Goal: Task Accomplishment & Management: Complete application form

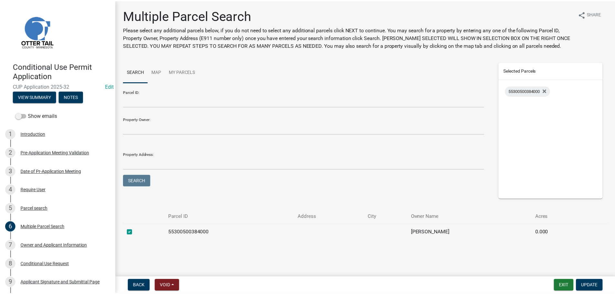
scroll to position [103, 0]
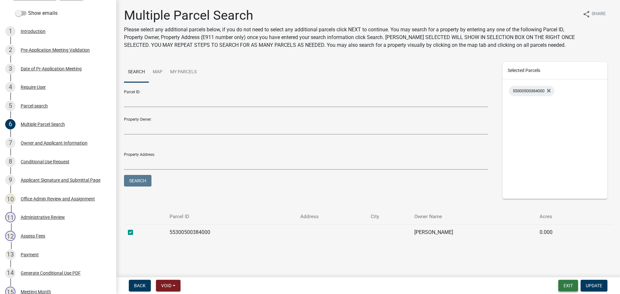
click at [573, 287] on button "Exit" at bounding box center [568, 286] width 20 height 12
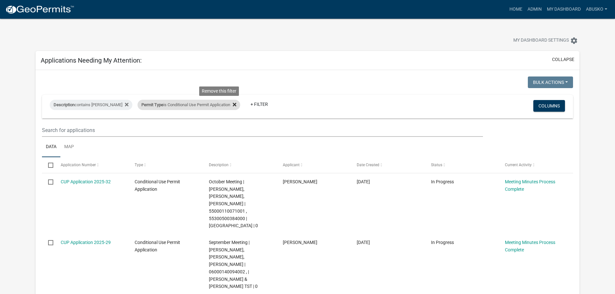
click at [233, 105] on icon at bounding box center [235, 105] width 4 height 4
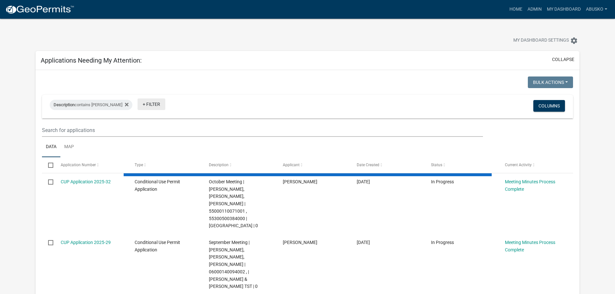
click at [138, 105] on link "+ Filter" at bounding box center [152, 105] width 28 height 12
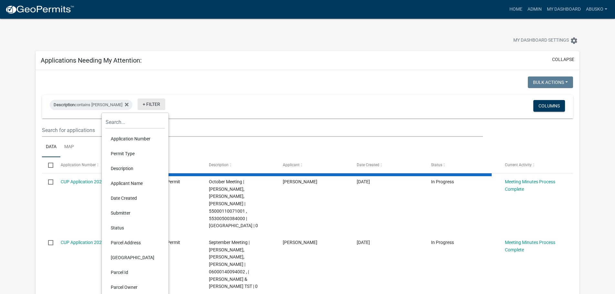
select select "1: 25"
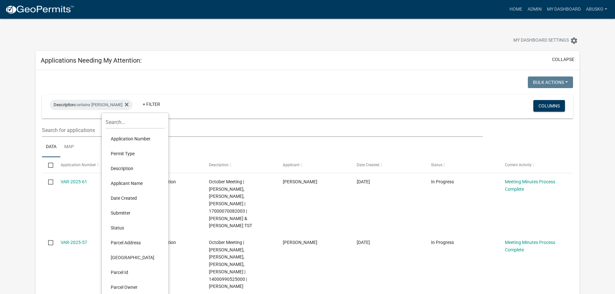
click at [133, 152] on li "Permit Type" at bounding box center [135, 153] width 59 height 15
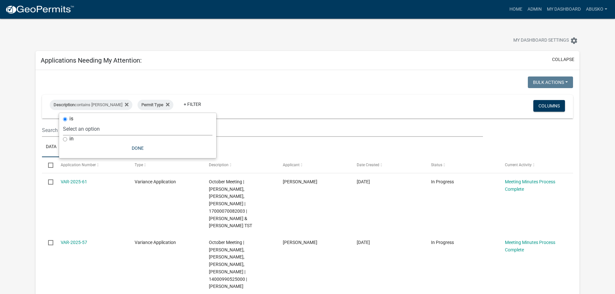
click at [119, 132] on select "Select an option Building Contractor / Excavators (Registration) Building Contr…" at bounding box center [138, 128] width 150 height 13
select select "3a4509af-2bc1-4f97-990c-7810b6d294fb"
click at [80, 122] on select "Select an option Building Contractor / Excavators (Registration) Building Contr…" at bounding box center [138, 128] width 150 height 13
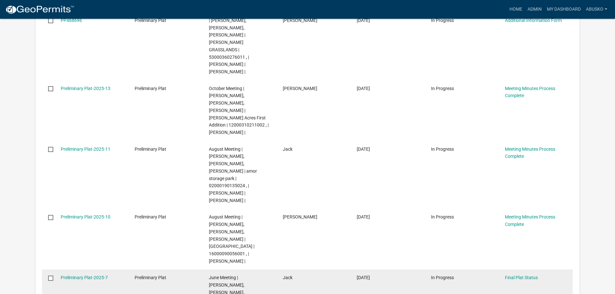
scroll to position [194, 0]
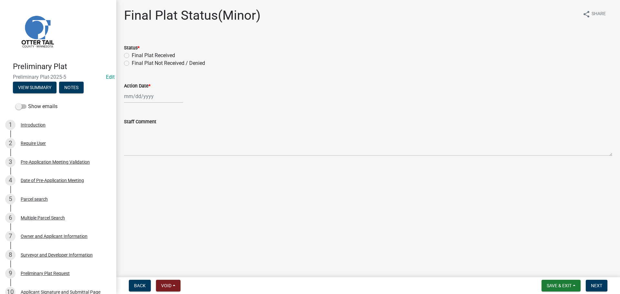
click at [132, 56] on label "Final Plat Received" at bounding box center [153, 56] width 43 height 8
click at [132, 56] on input "Final Plat Received" at bounding box center [134, 54] width 4 height 4
radio input "true"
select select "9"
select select "2025"
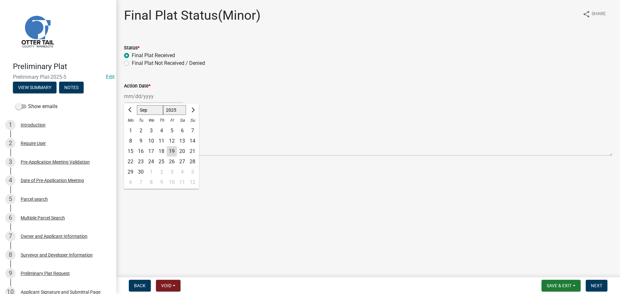
click at [150, 96] on div "[PERSON_NAME] Feb Mar Apr [PERSON_NAME][DATE] Oct Nov [DATE] 1526 1527 1528 152…" at bounding box center [153, 96] width 59 height 13
click at [171, 154] on div "19" at bounding box center [172, 151] width 10 height 10
type input "[DATE]"
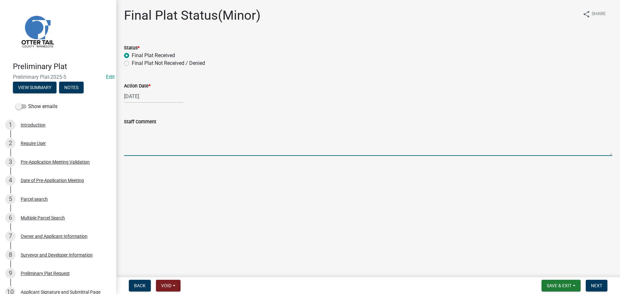
click at [144, 130] on textarea "Staff Comment" at bounding box center [368, 141] width 488 height 30
type textarea "[PERSON_NAME] signed the Final Plat and brought to the Recorders Office on [DAT…"
click at [595, 288] on span "Next" at bounding box center [596, 285] width 11 height 5
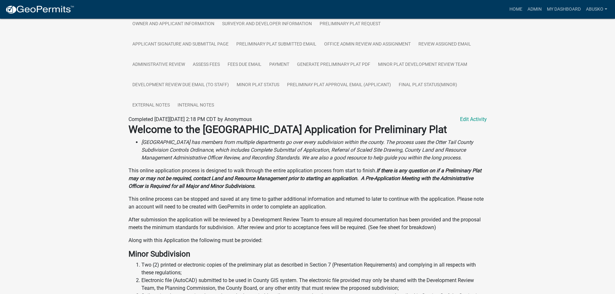
scroll to position [162, 0]
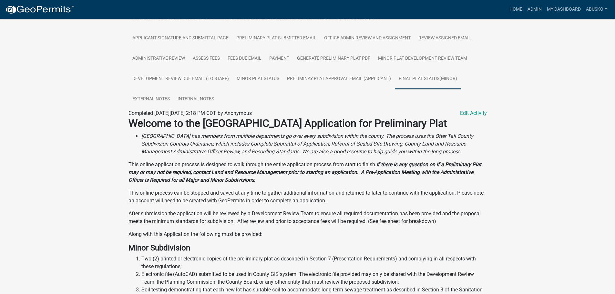
click at [439, 79] on link "Final Plat Status(Minor)" at bounding box center [428, 79] width 66 height 21
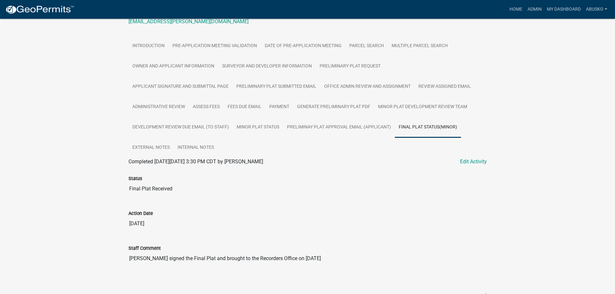
scroll to position [147, 0]
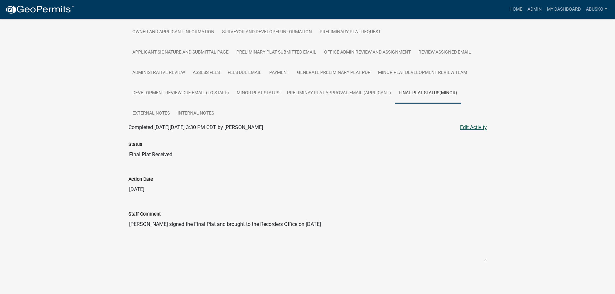
click at [476, 129] on link "Edit Activity" at bounding box center [473, 128] width 27 height 8
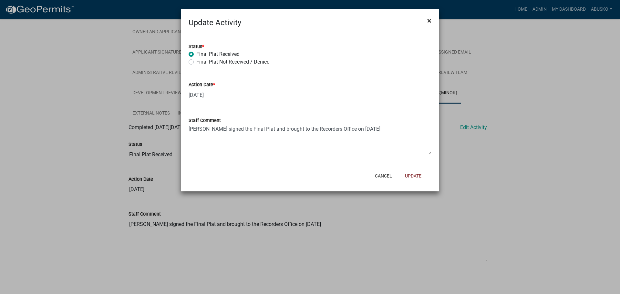
click at [430, 22] on span "×" at bounding box center [429, 20] width 4 height 9
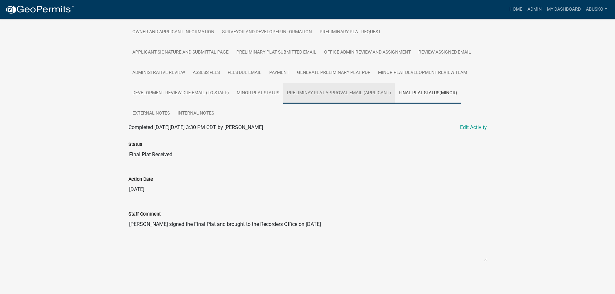
click at [341, 92] on link "Preliminay Plat Approval Email (Applicant)" at bounding box center [339, 93] width 112 height 21
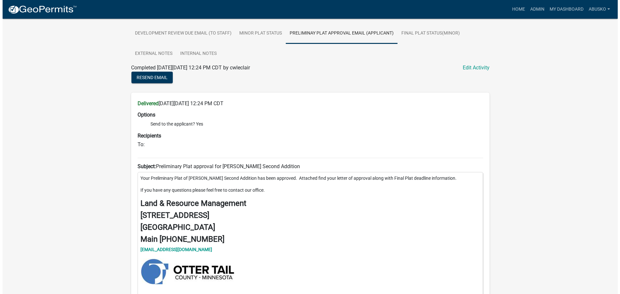
scroll to position [217, 0]
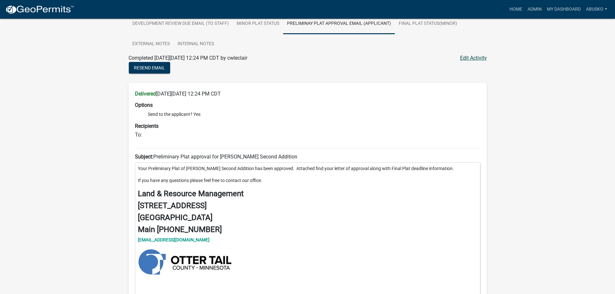
click at [471, 60] on link "Edit Activity" at bounding box center [473, 58] width 27 height 8
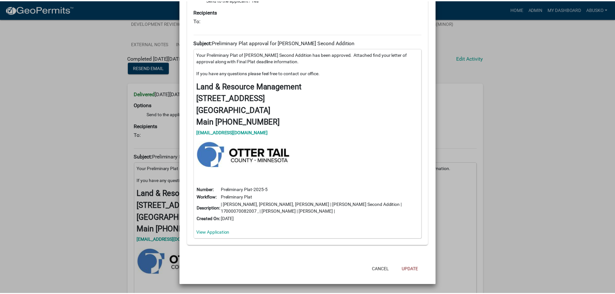
scroll to position [0, 0]
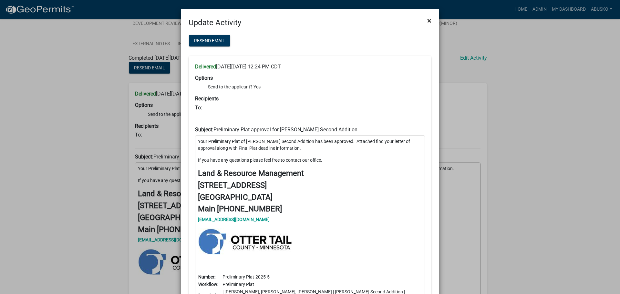
click at [423, 22] on button "×" at bounding box center [429, 21] width 15 height 18
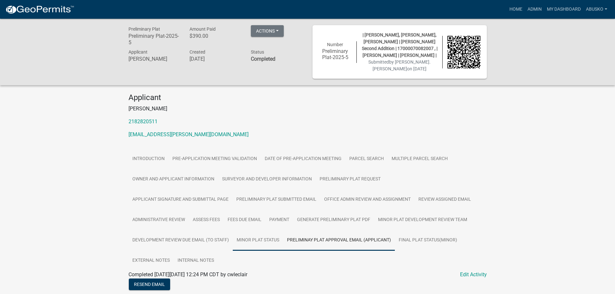
click at [264, 238] on link "Minor Plat Status" at bounding box center [258, 240] width 50 height 21
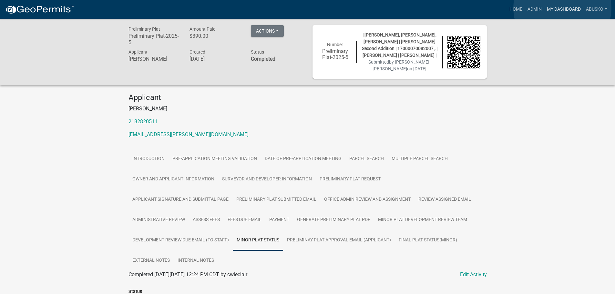
click at [563, 8] on link "My Dashboard" at bounding box center [564, 9] width 39 height 12
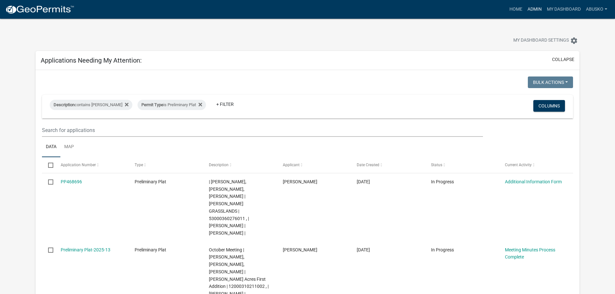
click at [534, 11] on link "Admin" at bounding box center [534, 9] width 19 height 12
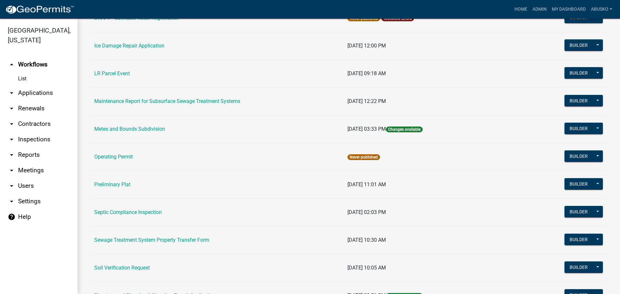
scroll to position [194, 0]
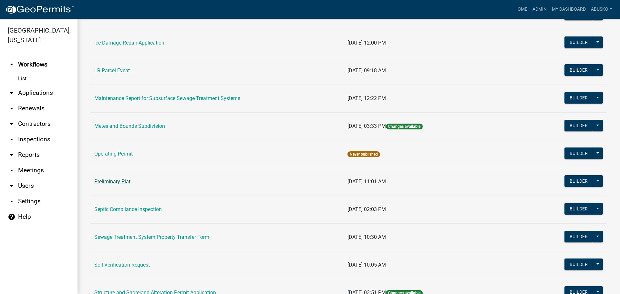
click at [120, 180] on link "Preliminary Plat" at bounding box center [112, 182] width 36 height 6
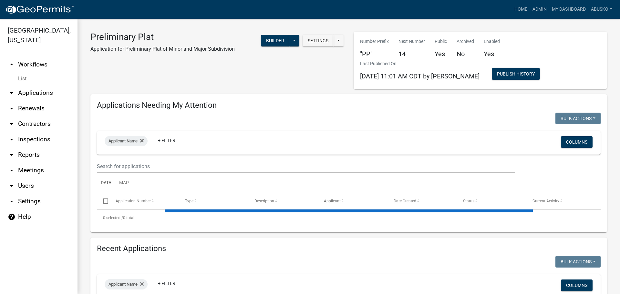
select select "3: 100"
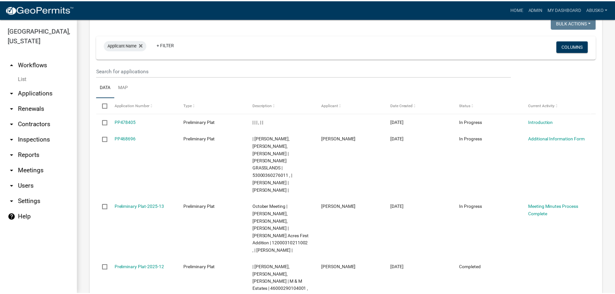
scroll to position [646, 0]
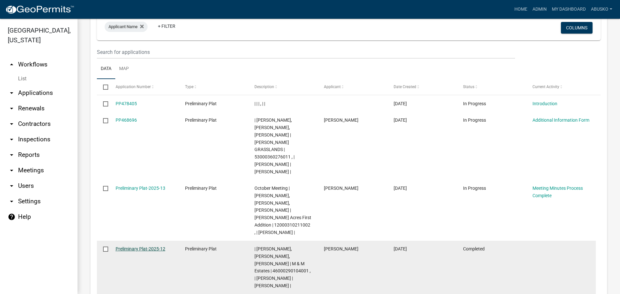
click at [135, 246] on link "Preliminary Plat-2025-12" at bounding box center [141, 248] width 50 height 5
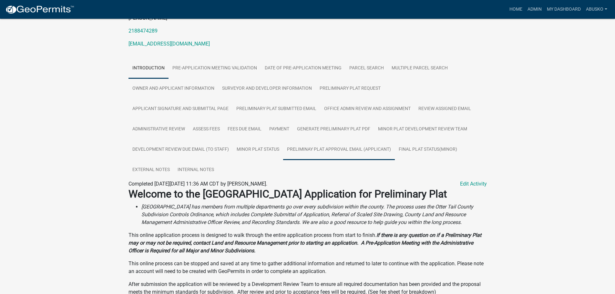
scroll to position [162, 0]
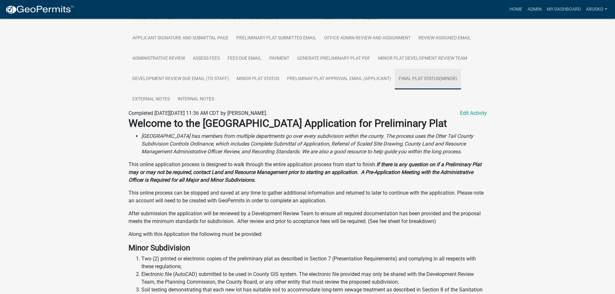
click at [428, 88] on link "Final Plat Status(Minor)" at bounding box center [428, 79] width 66 height 21
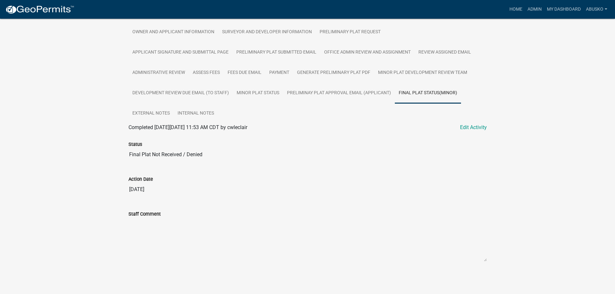
scroll to position [154, 0]
click at [470, 121] on ul "Introduction Pre-Application Meeting Validation Date of Pre-Application Meeting…" at bounding box center [308, 63] width 359 height 122
click at [470, 127] on link "Edit Activity" at bounding box center [473, 128] width 27 height 8
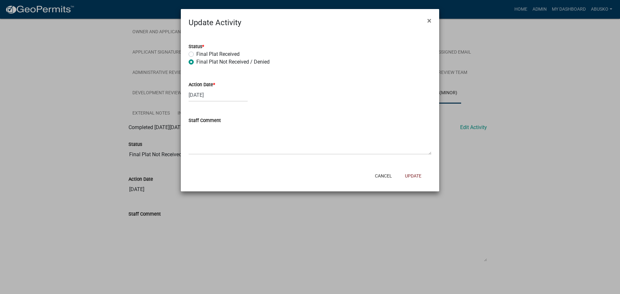
click at [196, 55] on label "Final Plat Received" at bounding box center [217, 54] width 43 height 8
click at [196, 55] on input "Final Plat Received" at bounding box center [198, 52] width 4 height 4
radio input "true"
click at [428, 21] on span "×" at bounding box center [429, 20] width 4 height 9
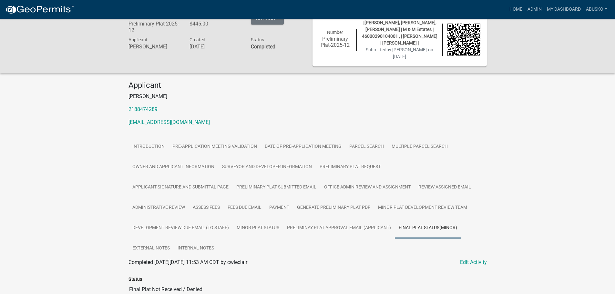
scroll to position [32, 0]
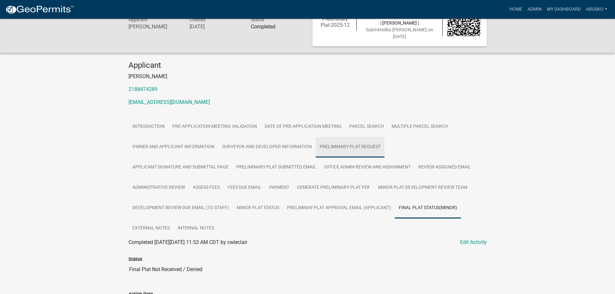
click at [340, 154] on link "Preliminary Plat Request" at bounding box center [350, 147] width 69 height 21
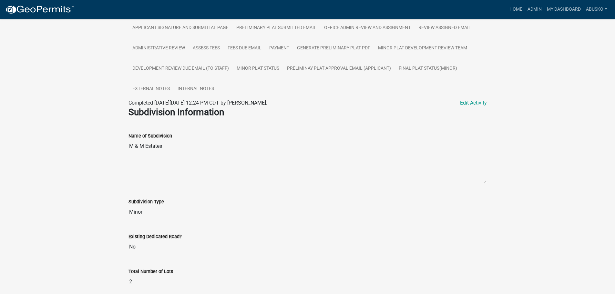
scroll to position [94, 0]
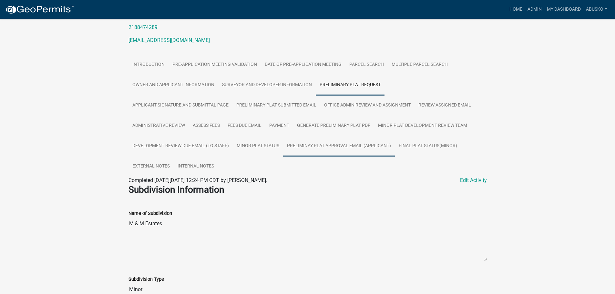
click at [335, 152] on link "Preliminay Plat Approval Email (Applicant)" at bounding box center [339, 146] width 112 height 21
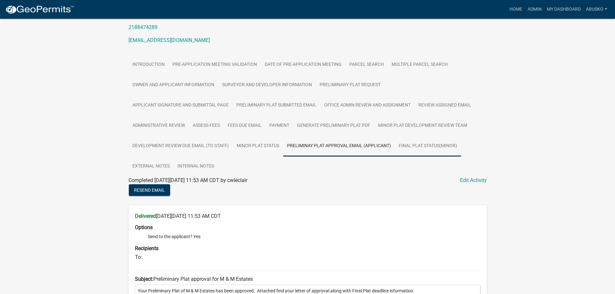
click at [434, 151] on link "Final Plat Status(Minor)" at bounding box center [428, 146] width 66 height 21
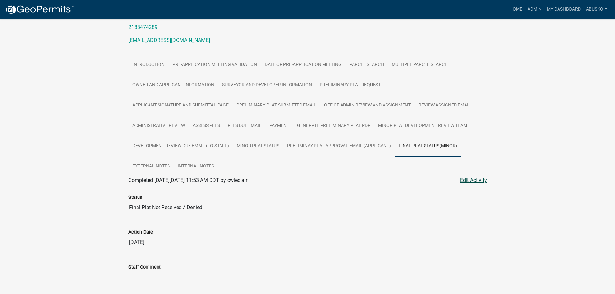
click at [478, 184] on link "Edit Activity" at bounding box center [473, 181] width 27 height 8
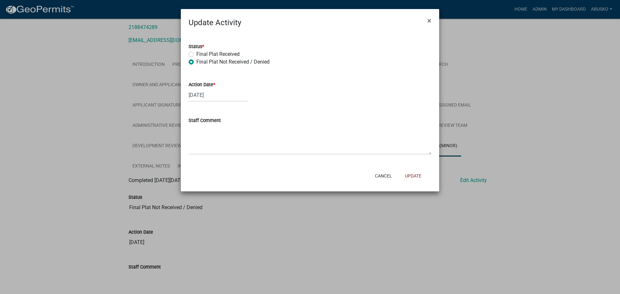
click at [196, 54] on label "Final Plat Received" at bounding box center [217, 54] width 43 height 8
click at [196, 54] on input "Final Plat Received" at bounding box center [198, 52] width 4 height 4
radio input "true"
click at [220, 96] on div "[DATE]" at bounding box center [218, 95] width 59 height 13
select select "2"
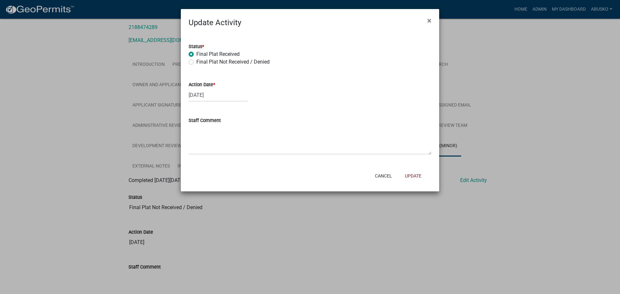
select select "2027"
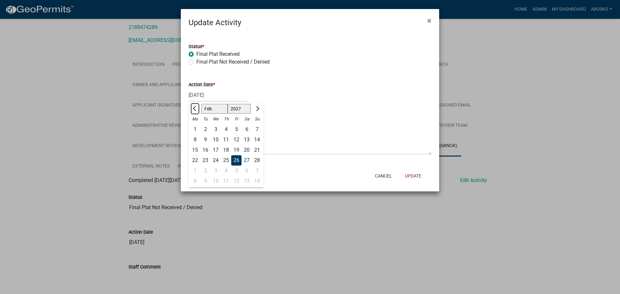
click at [195, 109] on span "Previous month" at bounding box center [195, 108] width 5 height 5
select select "12"
select select "2026"
click at [255, 107] on button "Next month" at bounding box center [257, 109] width 8 height 10
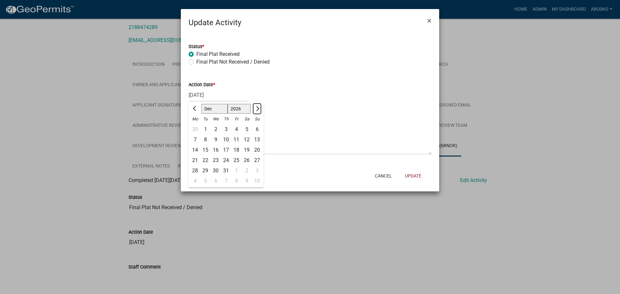
select select "1"
select select "2027"
click at [256, 107] on span "Next month" at bounding box center [257, 108] width 5 height 5
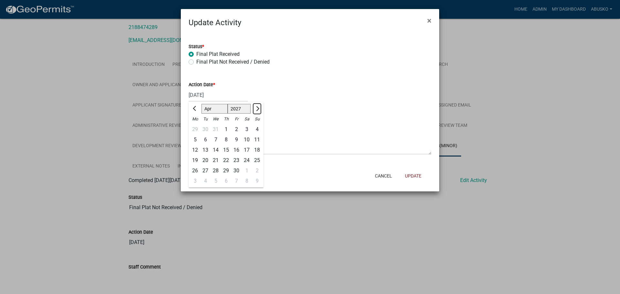
click at [256, 107] on span "Next month" at bounding box center [257, 108] width 5 height 5
select select "7"
click at [240, 107] on select "1527 1528 1529 1530 1531 1532 1533 1534 1535 1536 1537 1538 1539 1540 1541 1542…" at bounding box center [239, 109] width 23 height 10
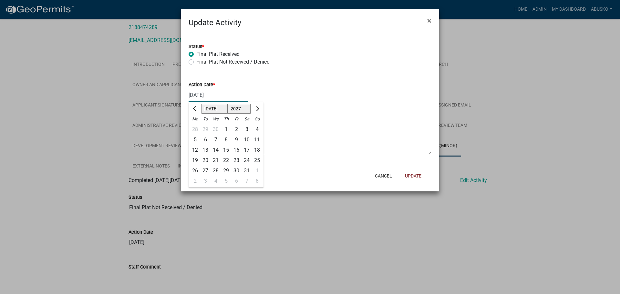
select select "2025"
click at [228, 104] on select "1527 1528 1529 1530 1531 1532 1533 1534 1535 1536 1537 1538 1539 1540 1541 1542…" at bounding box center [239, 109] width 23 height 10
click at [214, 109] on select "Jan Feb Mar Apr May Jun [DATE] Aug Sep Oct Nov Dec" at bounding box center [215, 109] width 26 height 10
click at [202, 104] on select "Jan Feb Mar Apr May Jun [DATE] Aug Sep Oct Nov Dec" at bounding box center [215, 109] width 26 height 10
click at [214, 106] on select "Jan Feb Mar Apr May Jun [DATE] Aug Sep Oct Nov Dec" at bounding box center [215, 109] width 26 height 10
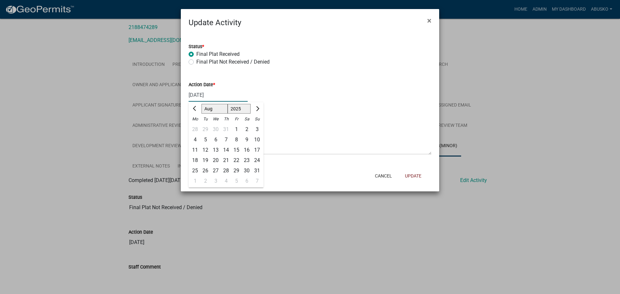
select select "9"
click at [202, 104] on select "Jan Feb Mar Apr May Jun [DATE] Aug Sep Oct Nov Dec" at bounding box center [215, 109] width 26 height 10
click at [195, 138] on div "8" at bounding box center [195, 140] width 10 height 10
type input "[DATE]"
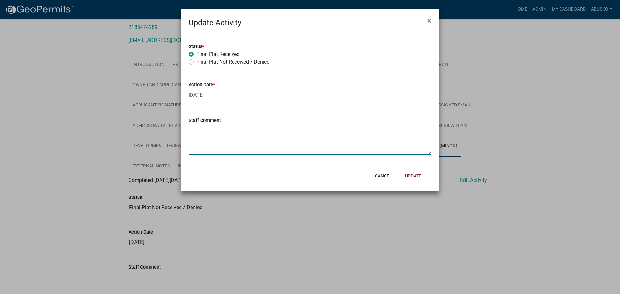
click at [217, 132] on textarea "Staff Comment" at bounding box center [310, 139] width 243 height 30
click at [383, 131] on textarea "[PERSON_NAME] Signed off on Final Plat on [DATE]. Final Plat was recorded on" at bounding box center [310, 139] width 243 height 30
type textarea "[PERSON_NAME] Signed off on Final Plat on [DATE]. Final Plat was recorded on [D…"
click at [418, 176] on button "Update" at bounding box center [413, 176] width 27 height 12
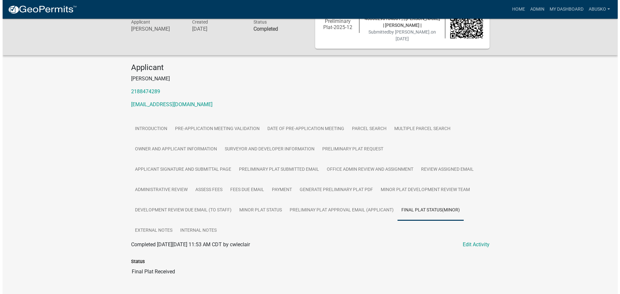
scroll to position [0, 0]
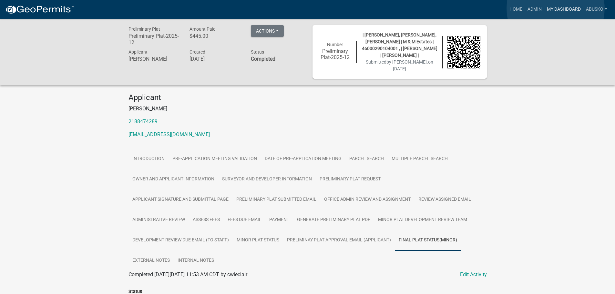
click at [556, 8] on link "My Dashboard" at bounding box center [564, 9] width 39 height 12
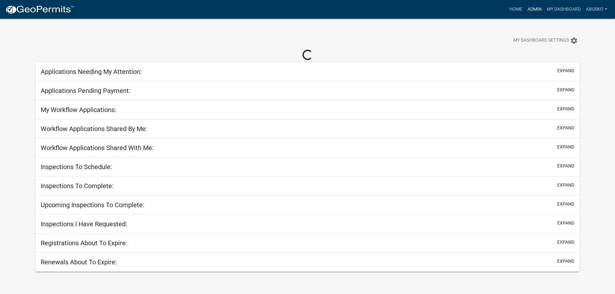
click at [532, 8] on link "Admin" at bounding box center [534, 9] width 19 height 12
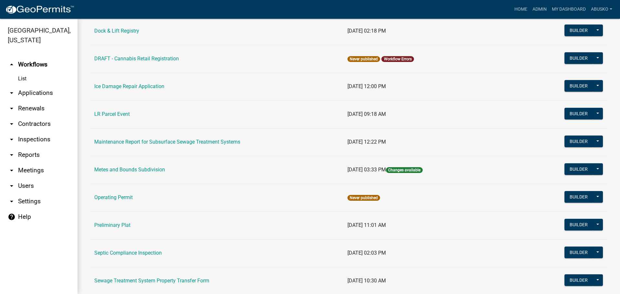
scroll to position [162, 0]
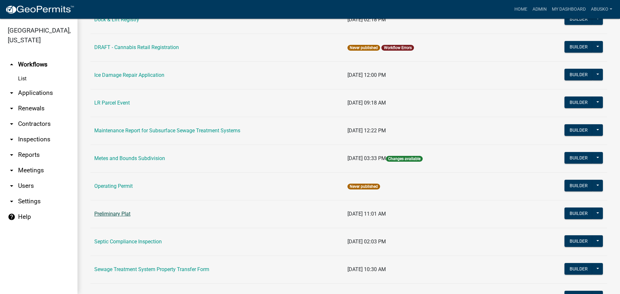
click at [121, 215] on link "Preliminary Plat" at bounding box center [112, 214] width 36 height 6
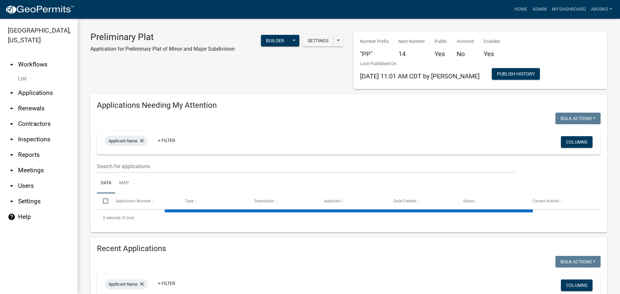
select select "3: 100"
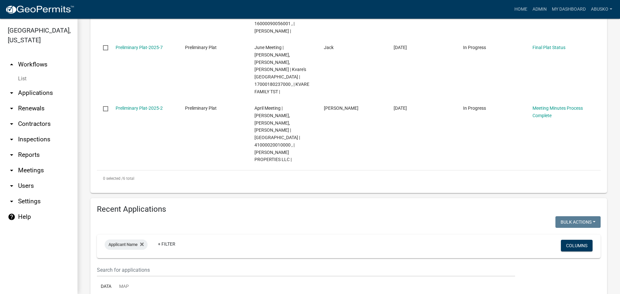
scroll to position [420, 0]
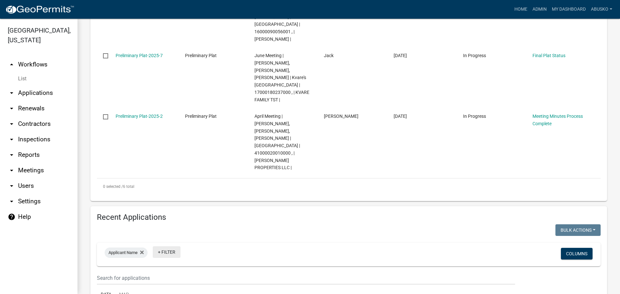
click at [163, 246] on link "+ Filter" at bounding box center [167, 252] width 28 height 12
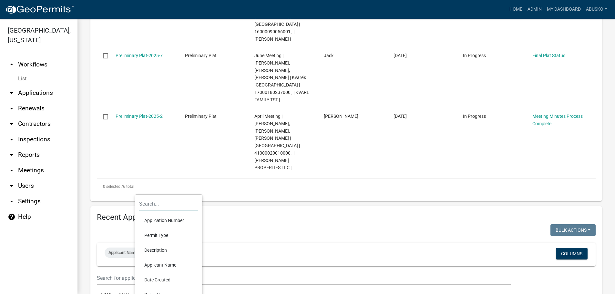
click at [168, 203] on input "text" at bounding box center [168, 203] width 59 height 13
type input "[PERSON_NAME]"
click at [162, 203] on input "[PERSON_NAME]" at bounding box center [168, 203] width 59 height 13
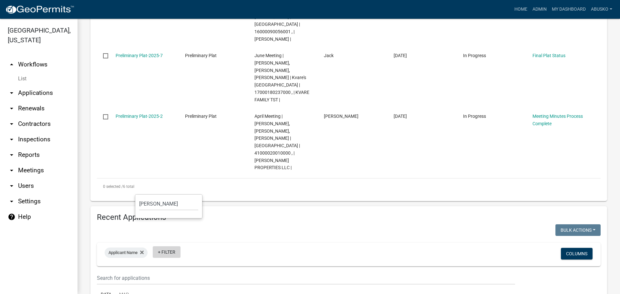
click at [171, 246] on link "+ Filter" at bounding box center [167, 252] width 28 height 12
click at [170, 246] on link "+ Filter" at bounding box center [167, 252] width 28 height 12
click at [175, 246] on link "+ Filter" at bounding box center [167, 252] width 28 height 12
click at [326, 246] on div "Applicant Name + Filter" at bounding box center [266, 254] width 332 height 17
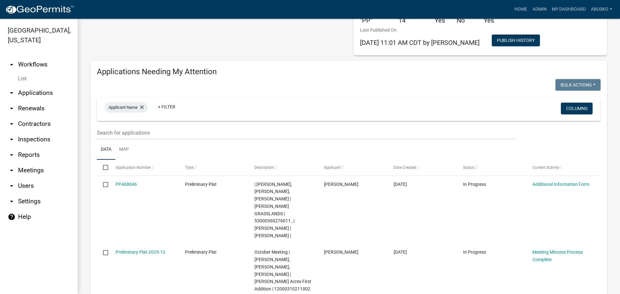
scroll to position [0, 0]
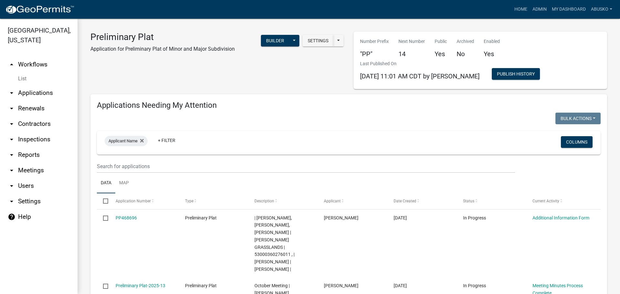
click at [31, 90] on link "arrow_drop_down Applications" at bounding box center [39, 93] width 78 height 16
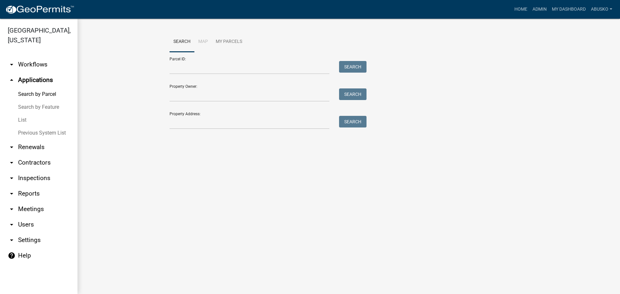
click at [186, 61] on div "Parcel ID: Search" at bounding box center [267, 63] width 194 height 22
click at [191, 67] on input "Parcel ID:" at bounding box center [250, 67] width 160 height 13
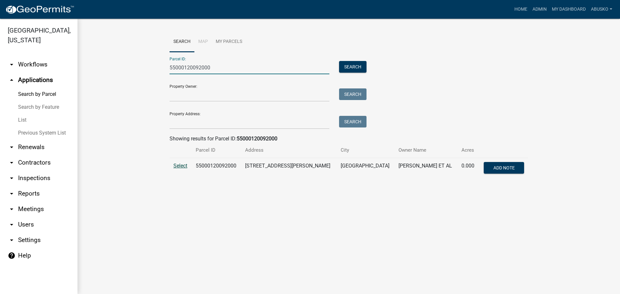
type input "55000120092000"
click at [181, 166] on span "Select" at bounding box center [180, 166] width 14 height 6
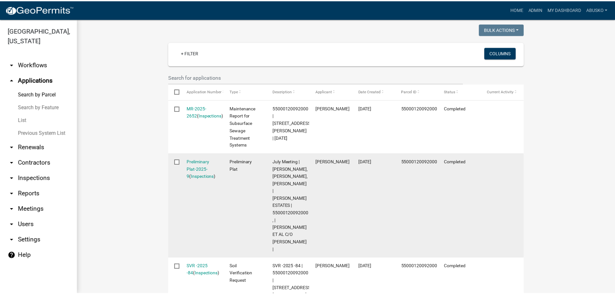
scroll to position [162, 0]
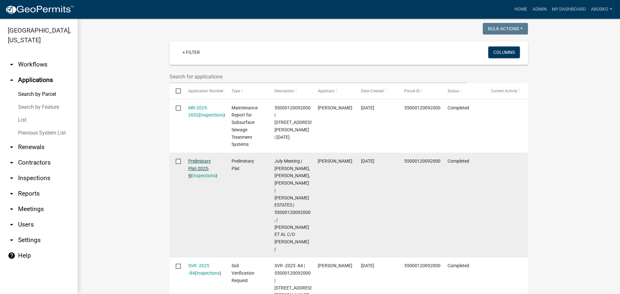
click at [201, 161] on link "Preliminary Plat-2025-9" at bounding box center [199, 169] width 23 height 20
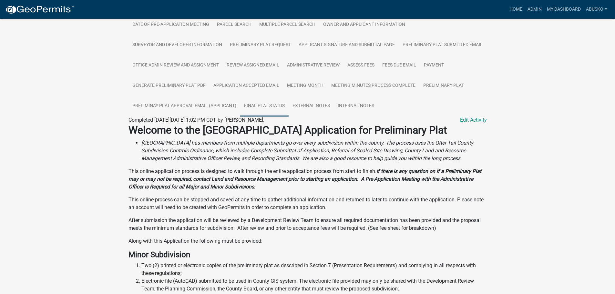
click at [266, 112] on link "Final Plat Status" at bounding box center [264, 106] width 48 height 21
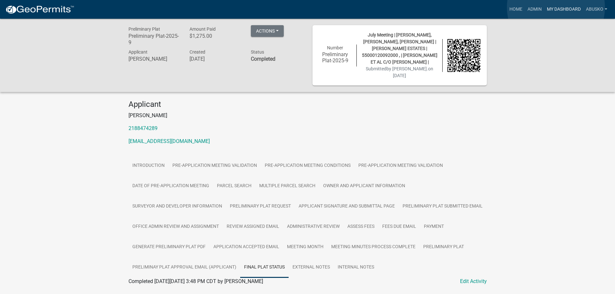
click at [556, 7] on link "My Dashboard" at bounding box center [564, 9] width 39 height 12
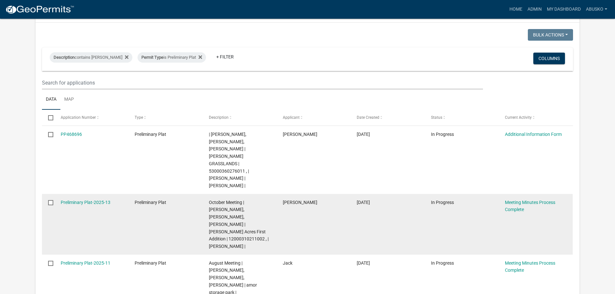
scroll to position [65, 0]
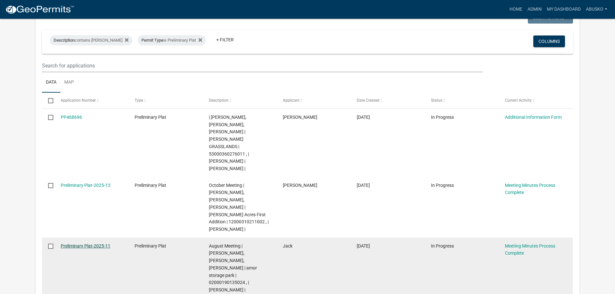
click at [99, 244] on link "Preliminary Plat-2025-11" at bounding box center [86, 246] width 50 height 5
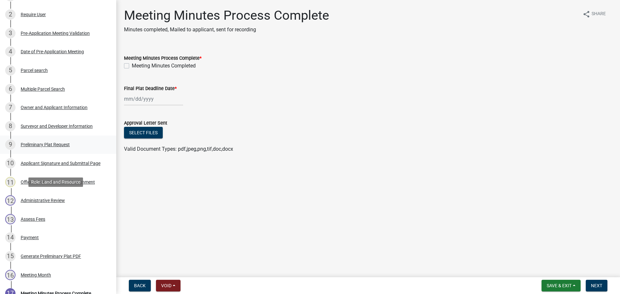
scroll to position [129, 0]
click at [132, 67] on label "Meeting Minutes Completed" at bounding box center [164, 66] width 64 height 8
click at [132, 66] on input "Meeting Minutes Completed" at bounding box center [134, 64] width 4 height 4
click at [132, 67] on label "Meeting Minutes Completed" at bounding box center [164, 66] width 64 height 8
click at [132, 66] on input "Meeting Minutes Completed" at bounding box center [134, 64] width 4 height 4
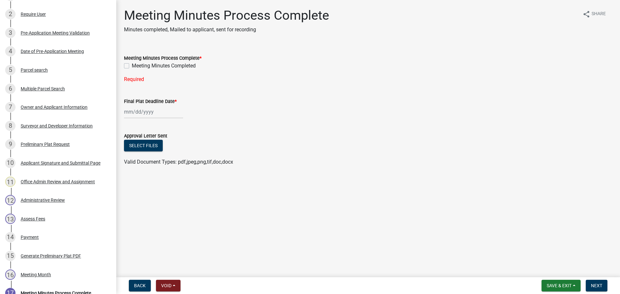
click at [132, 67] on label "Meeting Minutes Completed" at bounding box center [164, 66] width 64 height 8
click at [132, 66] on input "Meeting Minutes Completed" at bounding box center [134, 64] width 4 height 4
checkbox input "true"
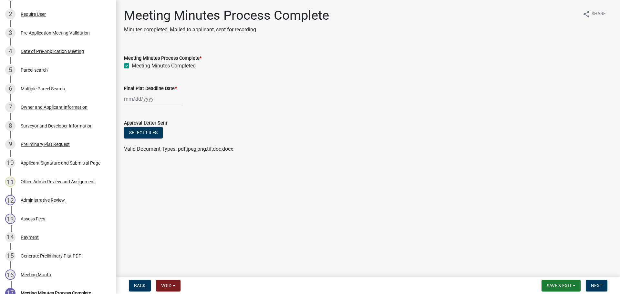
click at [155, 99] on div at bounding box center [153, 98] width 59 height 13
select select "9"
select select "2025"
click at [194, 112] on span "Next month" at bounding box center [192, 112] width 5 height 5
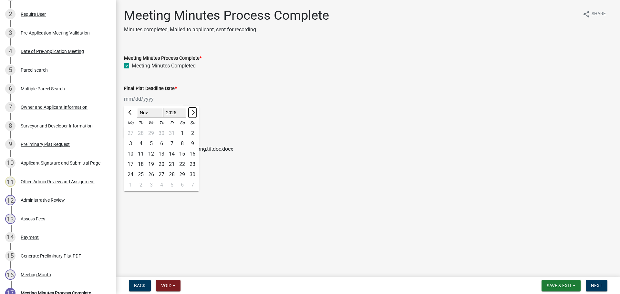
click at [194, 112] on span "Next month" at bounding box center [192, 112] width 5 height 5
select select "1"
select select "2026"
click at [194, 112] on span "Next month" at bounding box center [192, 112] width 5 height 5
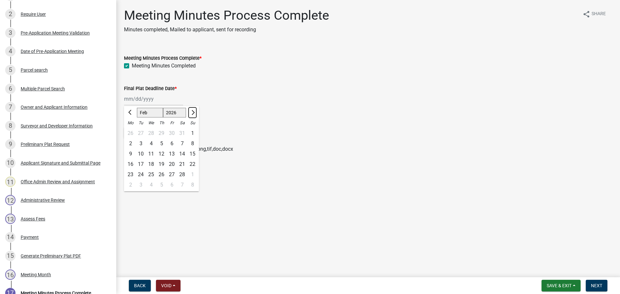
click at [194, 112] on span "Next month" at bounding box center [192, 112] width 5 height 5
click at [129, 112] on span "Previous month" at bounding box center [130, 112] width 5 height 5
select select "2"
click at [161, 174] on div "26" at bounding box center [161, 175] width 10 height 10
type input "[DATE]"
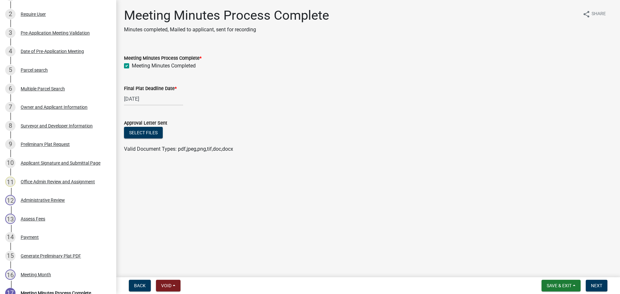
select select "2"
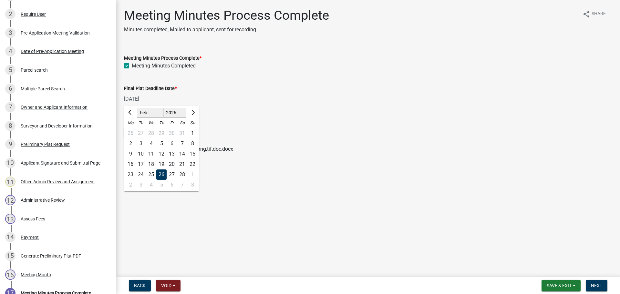
click at [155, 99] on div "[DATE] Jan Feb Mar Apr May Jun [DATE] Aug Sep Oct Nov [DATE] 1527 1528 1529 153…" at bounding box center [153, 98] width 59 height 13
click at [176, 112] on select "1526 1527 1528 1529 1530 1531 1532 1533 1534 1535 1536 1537 1538 1539 1540 1541…" at bounding box center [174, 113] width 23 height 10
select select "2027"
click at [163, 108] on select "1526 1527 1528 1529 1530 1531 1532 1533 1534 1535 1536 1537 1538 1539 1540 1541…" at bounding box center [174, 113] width 23 height 10
click at [172, 164] on div "26" at bounding box center [172, 164] width 10 height 10
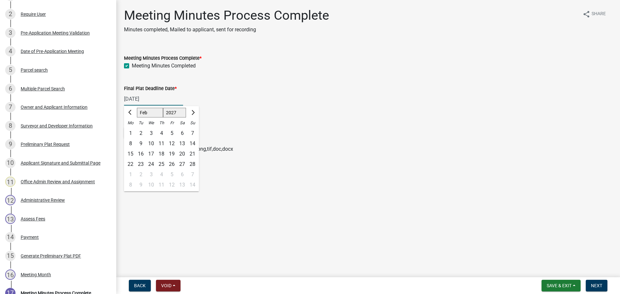
type input "[DATE]"
click at [152, 133] on button "Select files" at bounding box center [143, 133] width 39 height 12
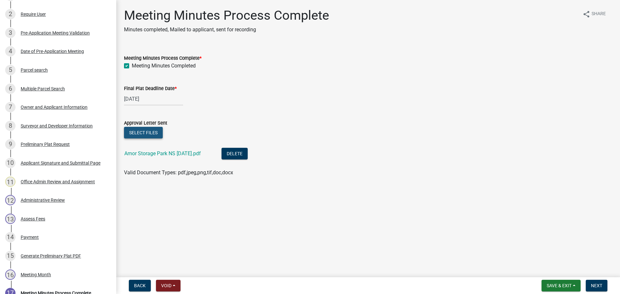
click at [152, 131] on button "Select files" at bounding box center [143, 133] width 39 height 12
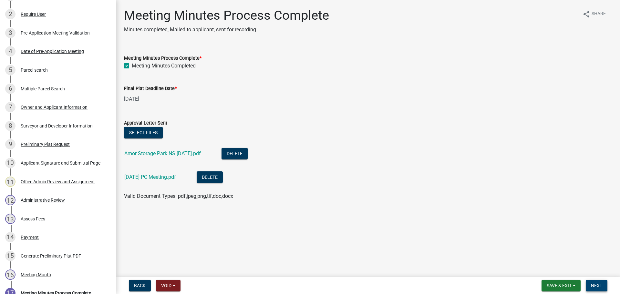
click at [597, 285] on span "Next" at bounding box center [596, 285] width 11 height 5
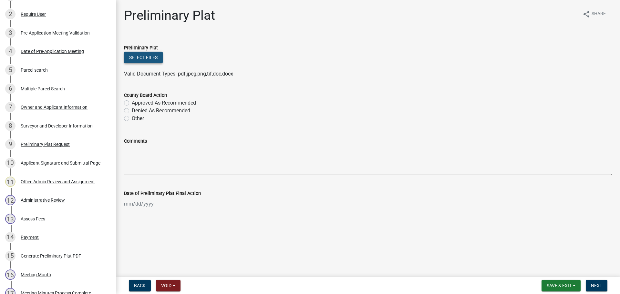
click at [147, 59] on button "Select files" at bounding box center [143, 58] width 39 height 12
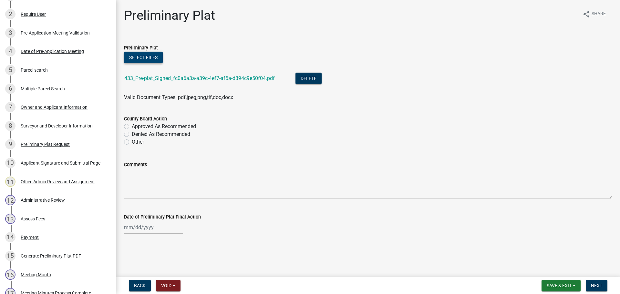
click at [143, 60] on button "Select files" at bounding box center [143, 58] width 39 height 12
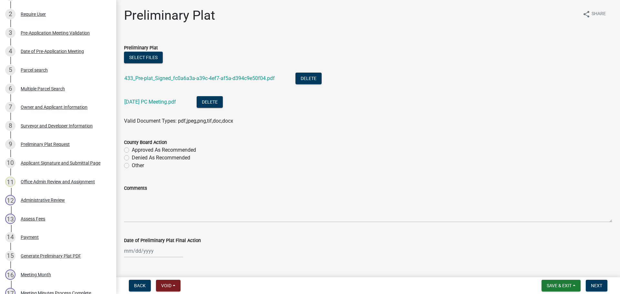
click at [132, 151] on label "Approved As Recommended" at bounding box center [164, 150] width 64 height 8
click at [132, 151] on input "Approved As Recommended" at bounding box center [134, 148] width 4 height 4
radio input "true"
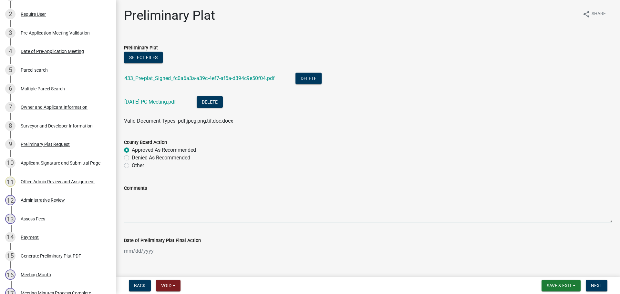
click at [145, 200] on textarea "Comments" at bounding box center [368, 207] width 488 height 30
type textarea "F"
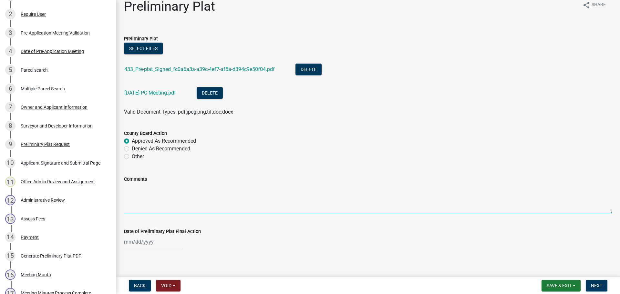
scroll to position [14, 0]
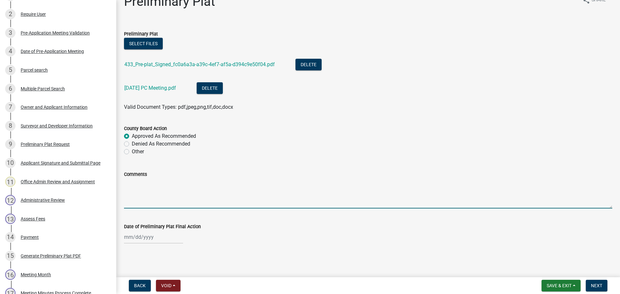
click at [130, 236] on div at bounding box center [153, 237] width 59 height 13
select select "9"
select select "2025"
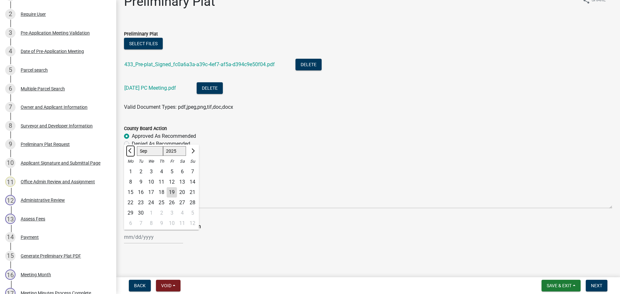
click at [130, 151] on span "Previous month" at bounding box center [130, 151] width 5 height 5
select select "8"
click at [142, 213] on div "26" at bounding box center [141, 213] width 10 height 10
type input "[DATE]"
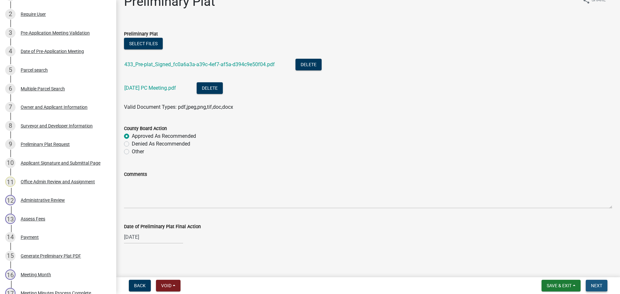
click at [600, 284] on span "Next" at bounding box center [596, 285] width 11 height 5
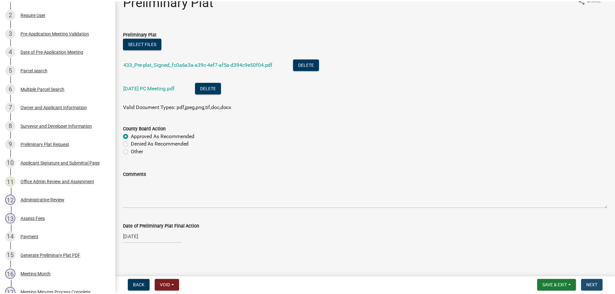
scroll to position [0, 0]
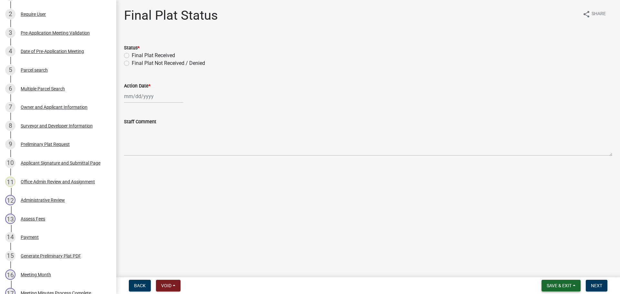
click at [554, 286] on span "Save & Exit" at bounding box center [559, 285] width 25 height 5
click at [544, 270] on button "Save & Exit" at bounding box center [555, 269] width 52 height 16
